Goal: Task Accomplishment & Management: Manage account settings

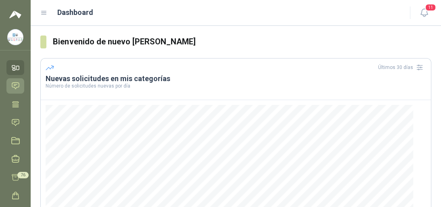
click at [19, 86] on icon at bounding box center [15, 86] width 7 height 6
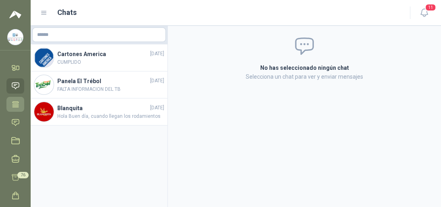
click at [13, 103] on icon at bounding box center [15, 104] width 8 height 8
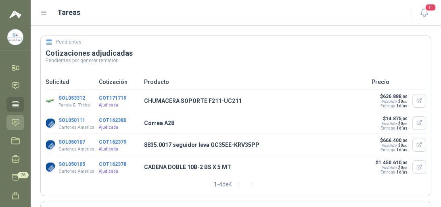
click at [14, 122] on icon at bounding box center [15, 122] width 7 height 6
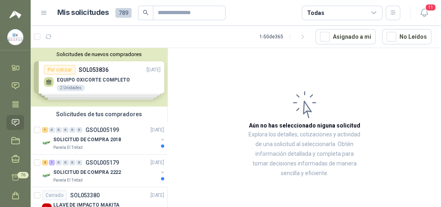
click at [83, 79] on div "Solicitudes de nuevos compradores Por cotizar SOL053836 [DATE] EQUIPO OXICORTE …" at bounding box center [99, 77] width 137 height 59
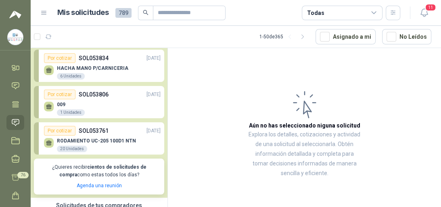
scroll to position [65, 0]
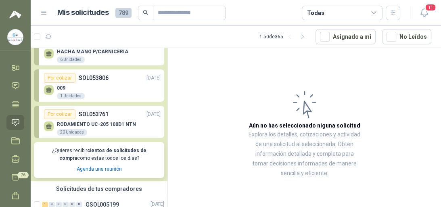
click at [65, 115] on div "Por cotizar" at bounding box center [59, 114] width 31 height 10
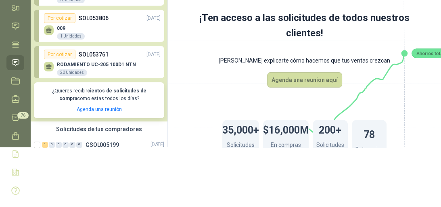
scroll to position [65, 0]
